Goal: Task Accomplishment & Management: Manage account settings

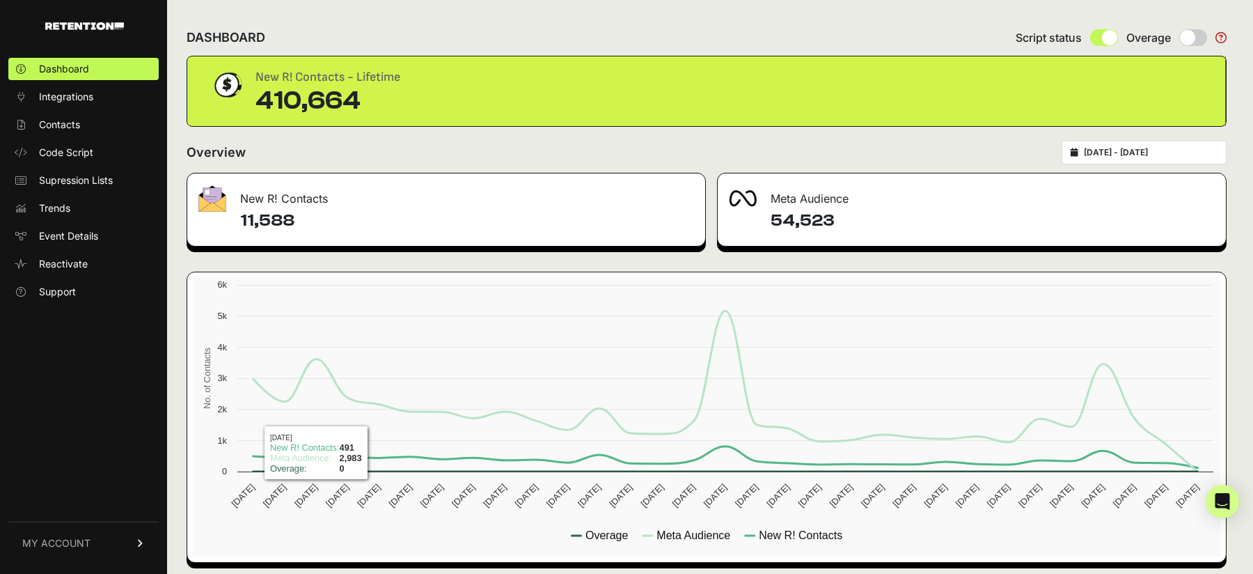
click at [75, 545] on span "MY ACCOUNT" at bounding box center [56, 543] width 68 height 14
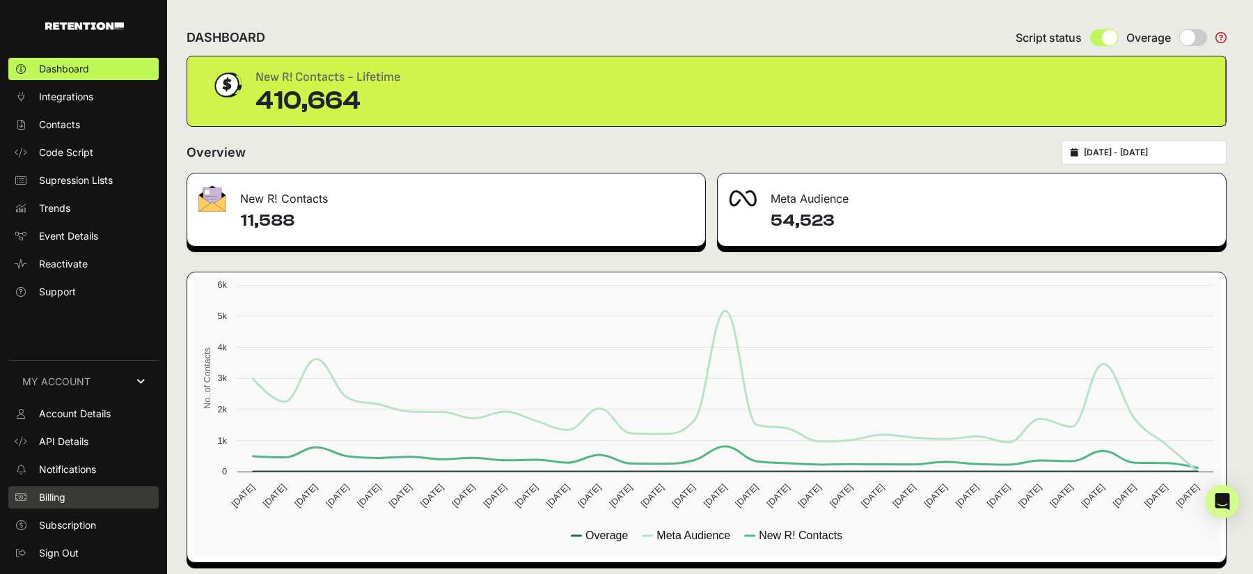
click at [52, 497] on span "Billing" at bounding box center [52, 497] width 26 height 14
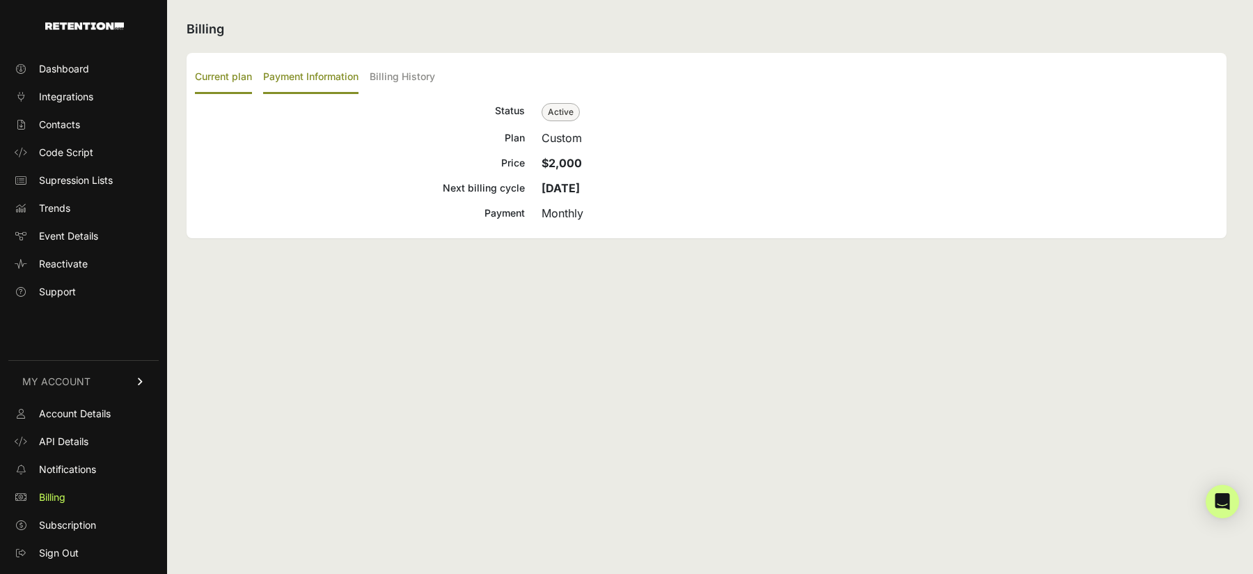
click at [320, 72] on label "Payment Information" at bounding box center [310, 77] width 95 height 33
click at [0, 0] on input "Payment Information" at bounding box center [0, 0] width 0 height 0
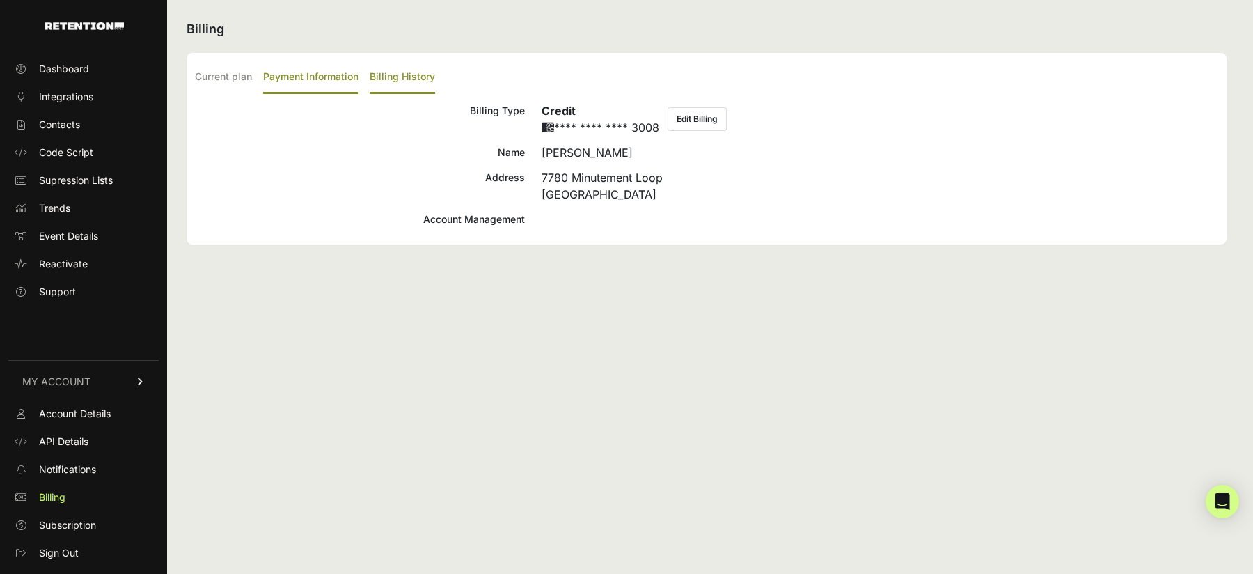
click at [407, 65] on label "Billing History" at bounding box center [402, 77] width 65 height 33
click at [0, 0] on input "Billing History" at bounding box center [0, 0] width 0 height 0
